Goal: Task Accomplishment & Management: Use online tool/utility

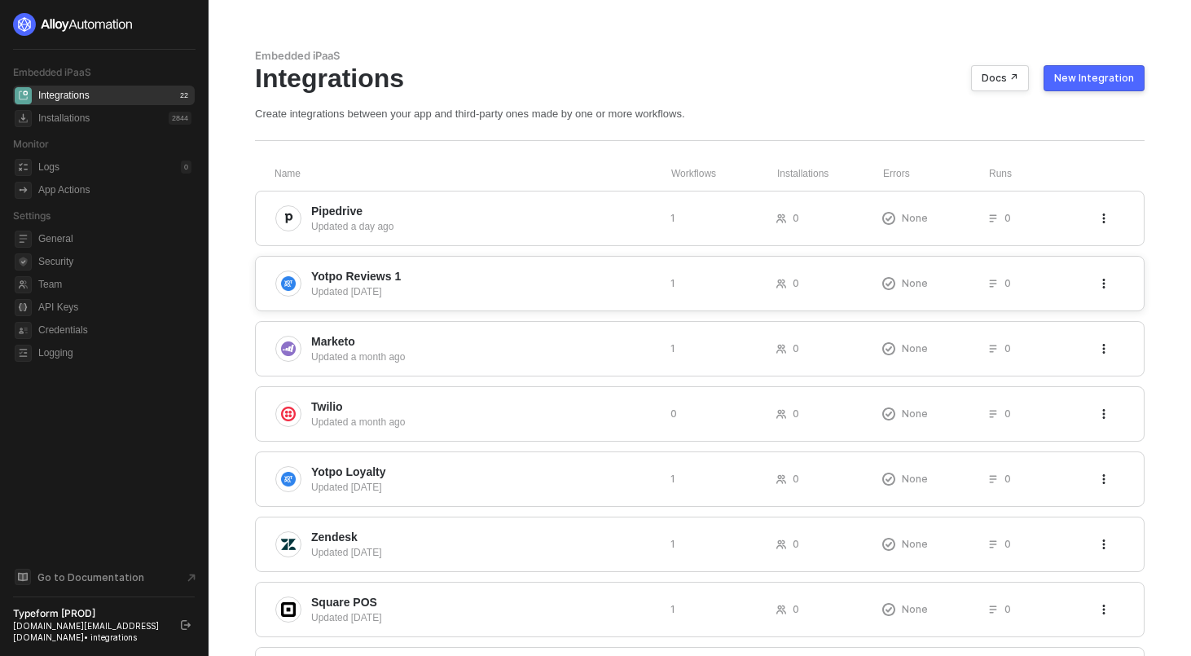
click at [423, 277] on span "Yotpo Reviews 1" at bounding box center [484, 276] width 346 height 16
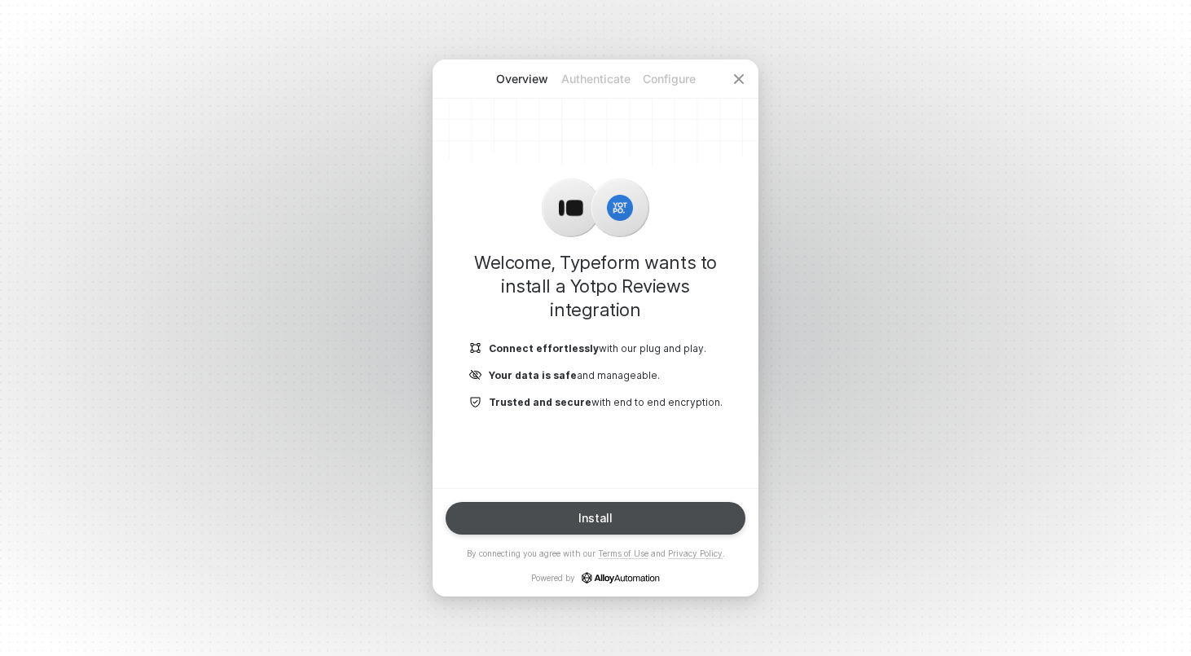
click at [627, 526] on button "Install" at bounding box center [596, 518] width 300 height 33
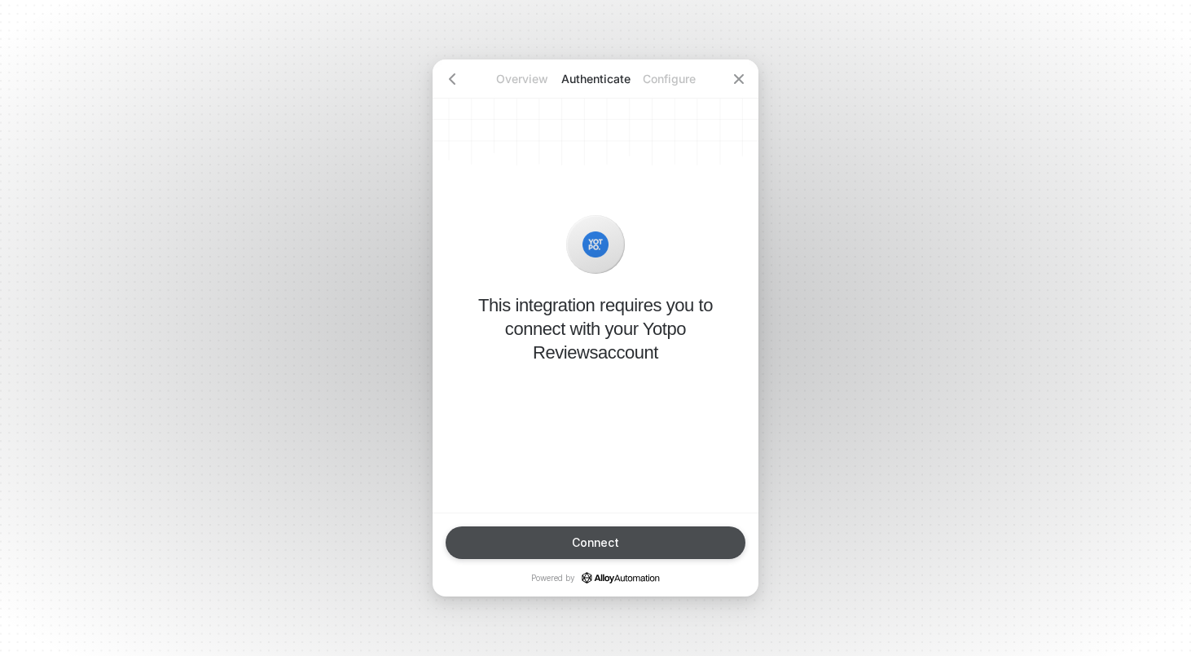
click at [613, 541] on div "Connect" at bounding box center [595, 542] width 47 height 13
